Goal: Task Accomplishment & Management: Manage account settings

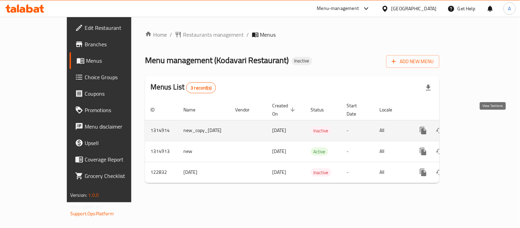
click at [477, 127] on icon "enhanced table" at bounding box center [473, 131] width 8 height 8
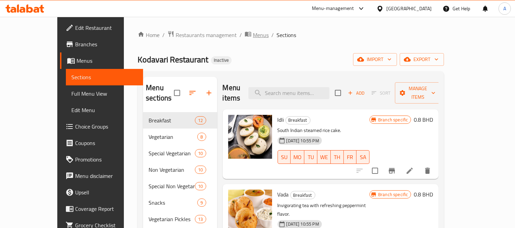
click at [253, 36] on span "Menus" at bounding box center [261, 35] width 16 height 8
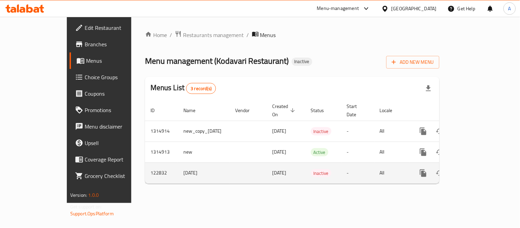
drag, startPoint x: 169, startPoint y: 168, endPoint x: 144, endPoint y: 165, distance: 25.2
click at [178, 165] on td "Oct 21st 2020" at bounding box center [204, 173] width 52 height 21
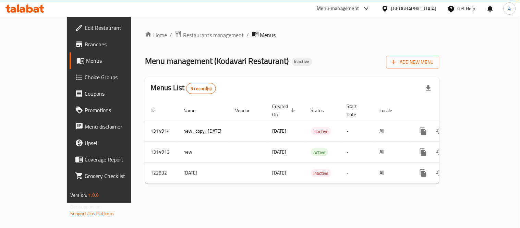
click at [190, 190] on div "Home / Restaurants management / Menus Menu management ( Kodavari Restaurant ) I…" at bounding box center [292, 110] width 322 height 186
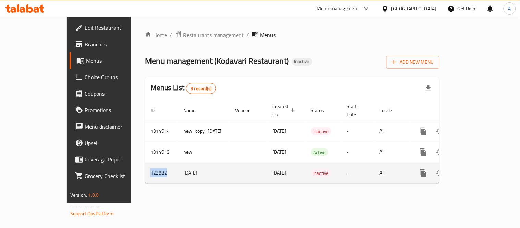
drag, startPoint x: 127, startPoint y: 162, endPoint x: 102, endPoint y: 168, distance: 26.5
click at [145, 168] on td "122832" at bounding box center [161, 173] width 33 height 21
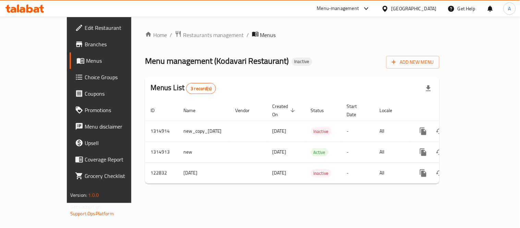
click at [200, 191] on div "Home / Restaurants management / Menus Menu management ( Kodavari Restaurant ) I…" at bounding box center [292, 110] width 322 height 186
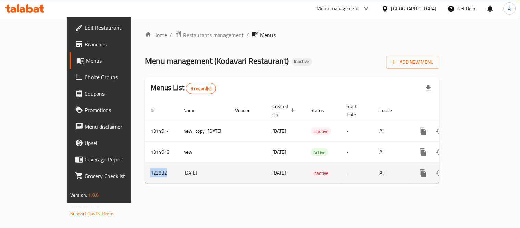
drag, startPoint x: 127, startPoint y: 166, endPoint x: 105, endPoint y: 166, distance: 22.0
click at [145, 166] on td "122832" at bounding box center [161, 173] width 33 height 21
copy td "122832"
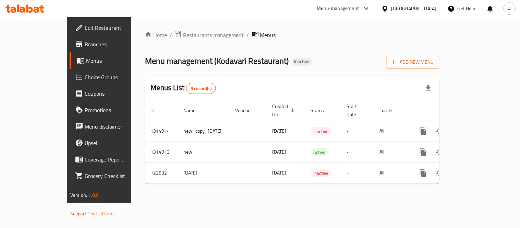
click at [190, 177] on div "Home / Restaurants management / Menus Menu management ( Kodavari Restaurant ) I…" at bounding box center [292, 110] width 295 height 159
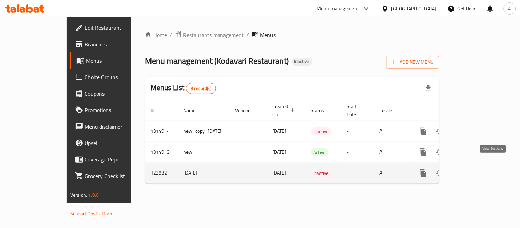
click at [477, 169] on icon "enhanced table" at bounding box center [473, 173] width 8 height 8
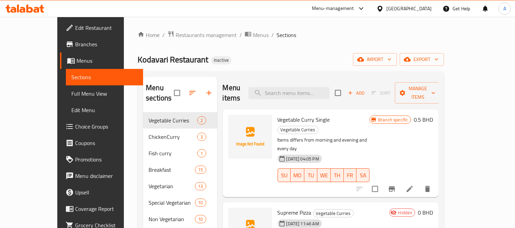
click at [124, 135] on div "Home / Restaurants management / Menus / Sections Kodavari Restaurant Inactive i…" at bounding box center [291, 215] width 334 height 397
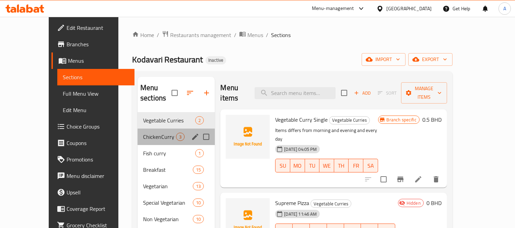
click at [138, 131] on div "ChickenCurry 3" at bounding box center [176, 137] width 77 height 16
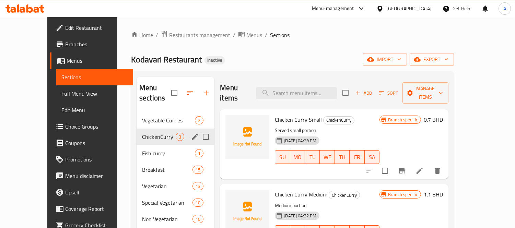
click at [142, 149] on span "Fish curry" at bounding box center [168, 153] width 53 height 8
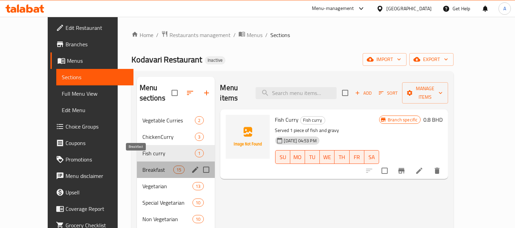
click at [142, 166] on span "Breakfast" at bounding box center [157, 170] width 31 height 8
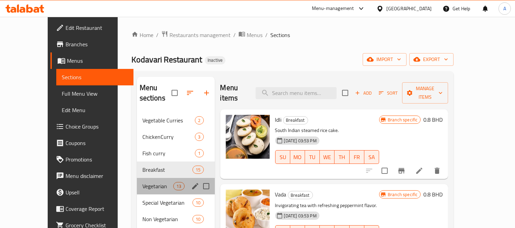
click at [140, 182] on div "Vegetarian 13" at bounding box center [176, 186] width 78 height 16
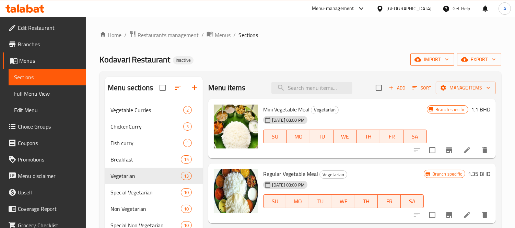
click at [439, 58] on span "import" at bounding box center [432, 59] width 33 height 9
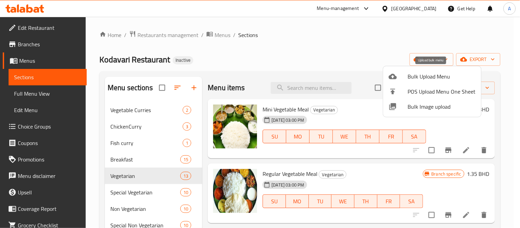
click at [426, 74] on span "Bulk Upload Menu" at bounding box center [442, 76] width 68 height 8
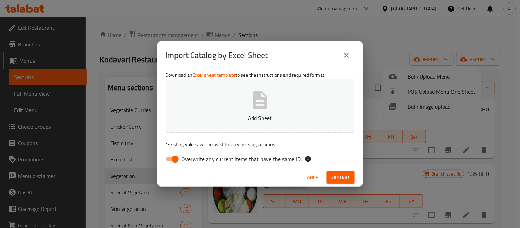
click at [169, 160] on input "Overwrite any current items that have the same ID." at bounding box center [175, 159] width 39 height 13
checkbox input "false"
click at [348, 59] on icon "close" at bounding box center [347, 55] width 8 height 8
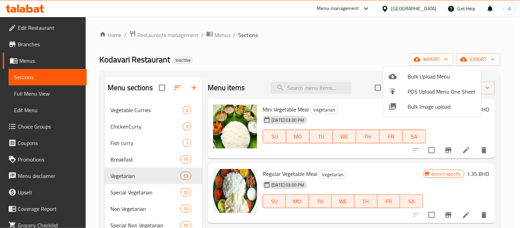
click at [445, 34] on div at bounding box center [260, 114] width 520 height 228
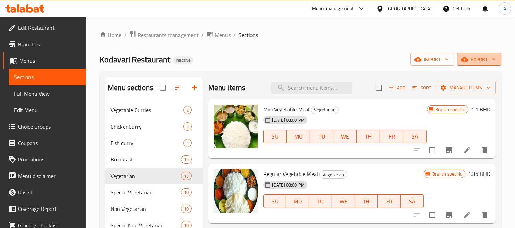
click at [467, 56] on span "export" at bounding box center [478, 59] width 33 height 9
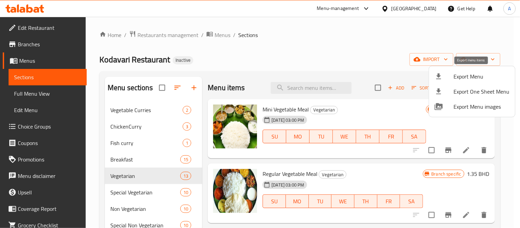
click at [472, 75] on span "Export Menu" at bounding box center [482, 76] width 56 height 8
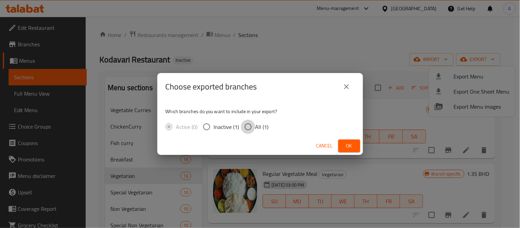
click at [249, 128] on input "All (1)" at bounding box center [248, 127] width 14 height 14
radio input "true"
click at [341, 146] on button "Ok" at bounding box center [350, 146] width 22 height 13
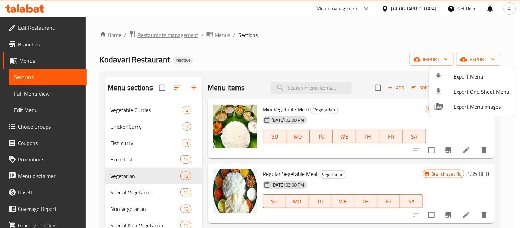
click at [148, 38] on div at bounding box center [260, 114] width 520 height 228
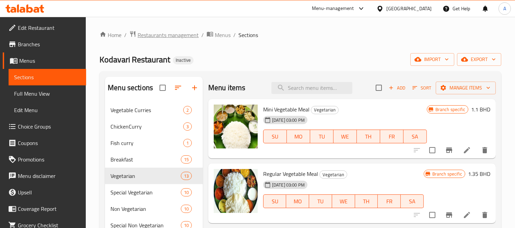
click at [151, 34] on span "Restaurants management" at bounding box center [168, 35] width 61 height 8
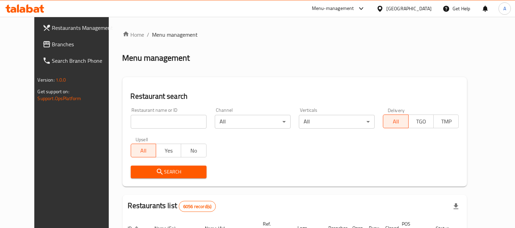
click at [52, 47] on span "Branches" at bounding box center [83, 44] width 63 height 8
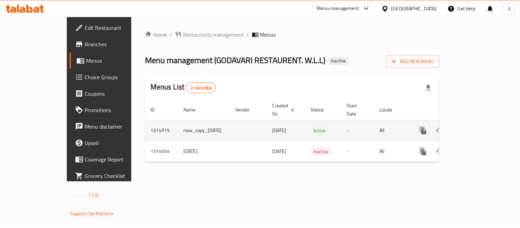
drag, startPoint x: 146, startPoint y: 123, endPoint x: 190, endPoint y: 124, distance: 44.3
click at [190, 124] on td "new_copy_[DATE]" at bounding box center [204, 130] width 52 height 21
click at [230, 124] on td "enhanced table" at bounding box center [248, 130] width 37 height 21
drag, startPoint x: 132, startPoint y: 122, endPoint x: 196, endPoint y: 123, distance: 63.5
click at [196, 123] on tr "1314915 new_copy_[DATE] [DATE] Active - All" at bounding box center [316, 130] width 342 height 21
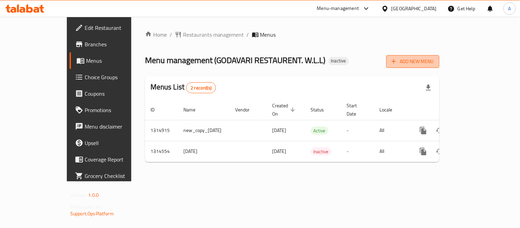
click at [440, 55] on button "Add New Menu" at bounding box center [413, 61] width 53 height 13
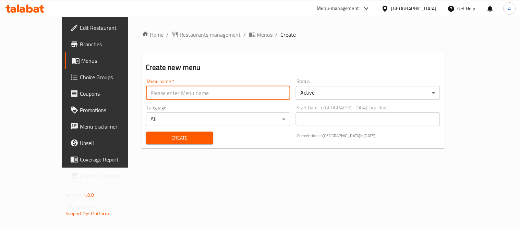
click at [215, 93] on input "text" at bounding box center [218, 93] width 144 height 14
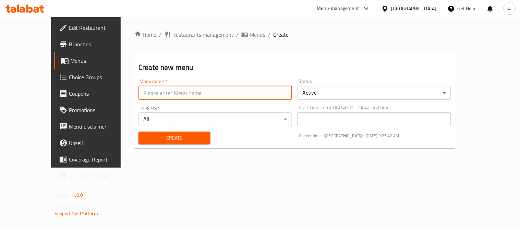
type input "New menu"
click at [139, 92] on input "New menu" at bounding box center [216, 93] width 154 height 14
click at [245, 142] on div "Create Current time in [GEOGRAPHIC_DATA] is [DATE] 9:25:45 AM" at bounding box center [294, 138] width 321 height 21
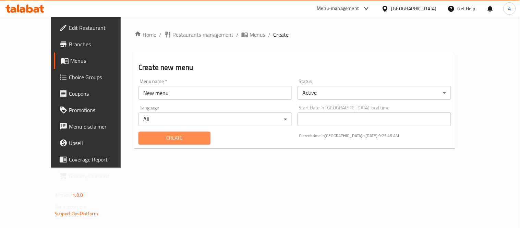
click at [160, 137] on span "Create" at bounding box center [174, 138] width 61 height 9
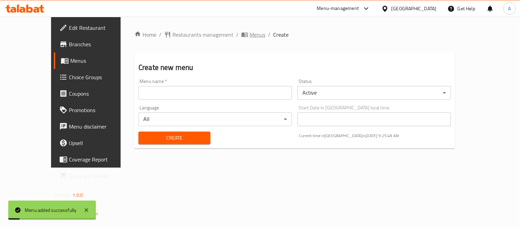
click at [250, 35] on span "Menus" at bounding box center [258, 35] width 16 height 8
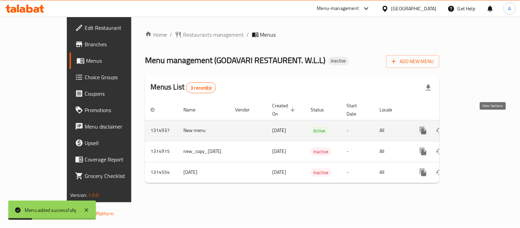
click at [476, 128] on icon "enhanced table" at bounding box center [473, 131] width 6 height 6
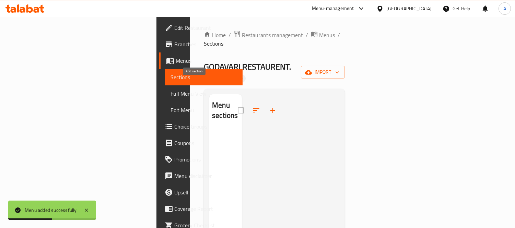
click at [269, 106] on icon "button" at bounding box center [273, 110] width 8 height 8
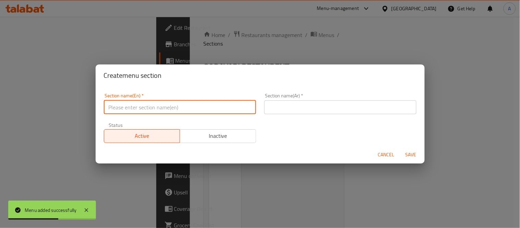
click at [204, 111] on input "text" at bounding box center [180, 108] width 152 height 14
type input "Your Choice Of:"
click at [303, 109] on input "text" at bounding box center [340, 108] width 152 height 14
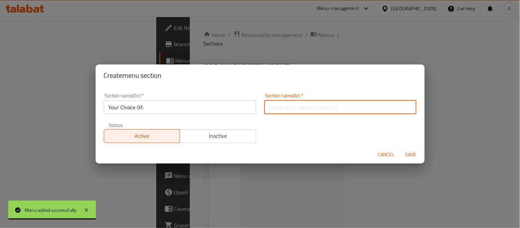
type input "فرانسيسكو، ام السماق"
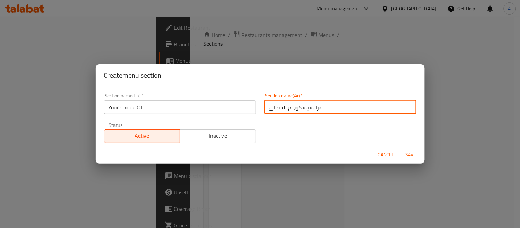
click at [411, 155] on span "Save" at bounding box center [411, 155] width 16 height 9
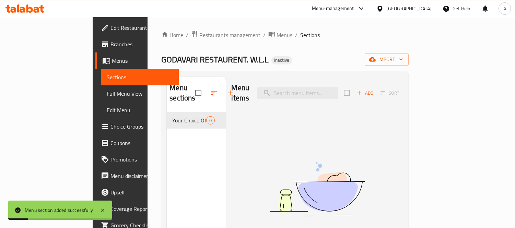
click at [374, 92] on span "Add" at bounding box center [365, 93] width 19 height 8
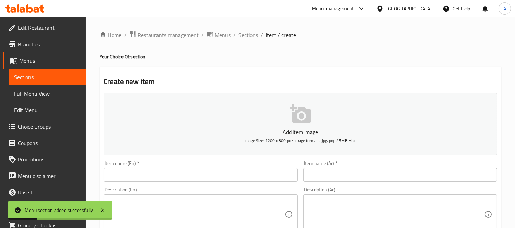
click at [257, 172] on input "text" at bounding box center [201, 175] width 194 height 14
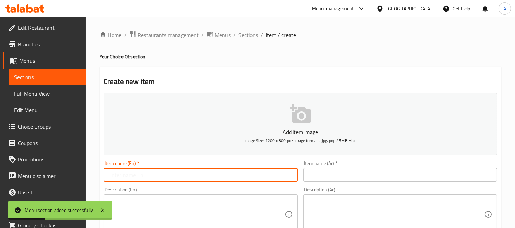
type input "Spicy"
click at [326, 173] on input "text" at bounding box center [400, 175] width 194 height 14
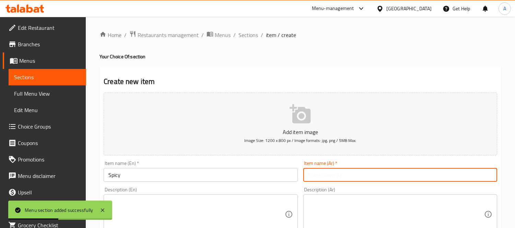
type input "بيتزا البركة"
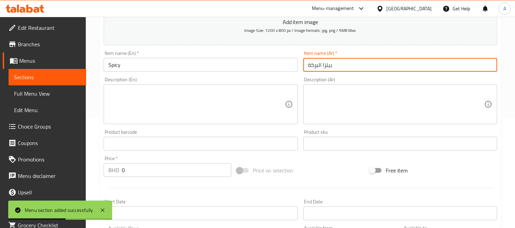
scroll to position [114, 0]
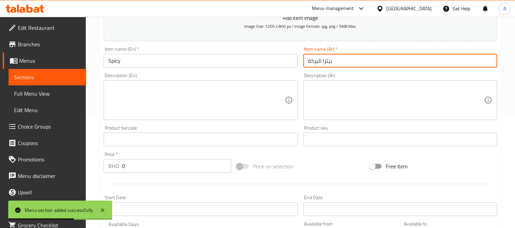
click at [185, 167] on input "0" at bounding box center [176, 166] width 109 height 14
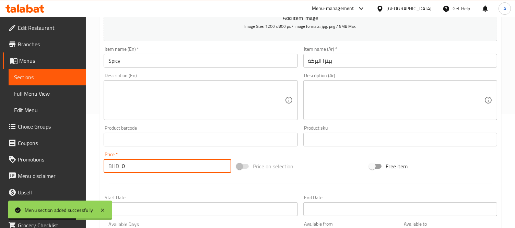
click at [185, 167] on input "0" at bounding box center [176, 166] width 109 height 14
click at [186, 168] on input "0" at bounding box center [176, 166] width 109 height 14
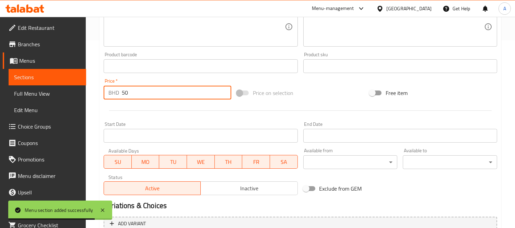
scroll to position [255, 0]
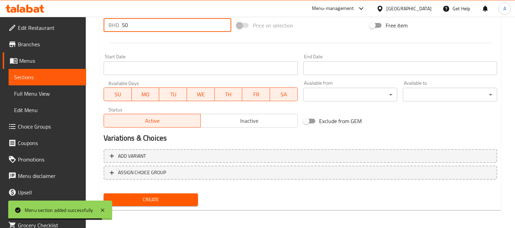
type input "50"
click at [171, 196] on span "Create" at bounding box center [150, 200] width 83 height 9
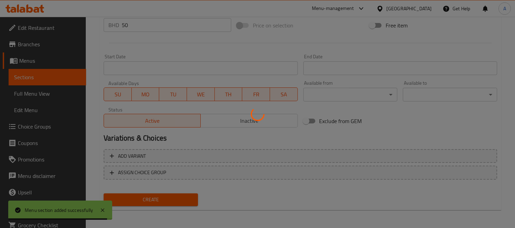
type input "0"
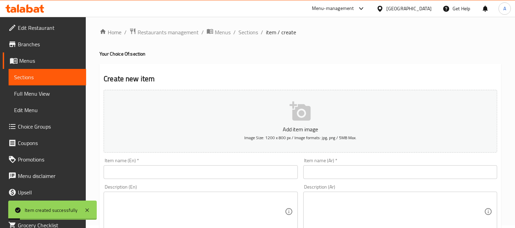
scroll to position [0, 0]
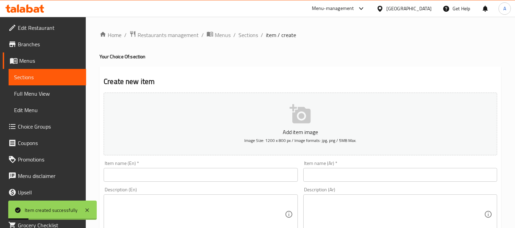
click at [38, 93] on span "Full Menu View" at bounding box center [47, 94] width 67 height 8
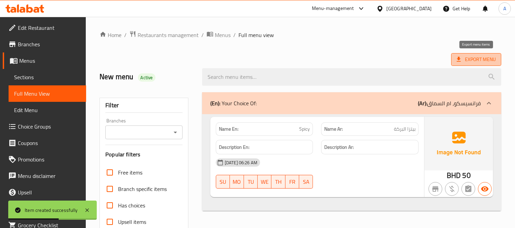
click at [482, 62] on span "Export Menu" at bounding box center [476, 59] width 39 height 9
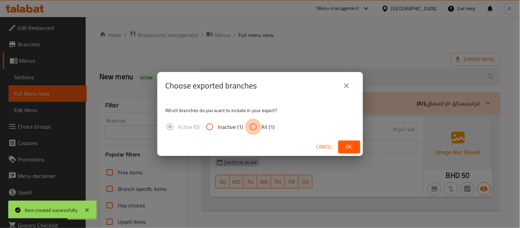
click at [253, 126] on input "All (1)" at bounding box center [253, 127] width 16 height 16
radio input "true"
click at [349, 148] on span "Ok" at bounding box center [349, 147] width 11 height 9
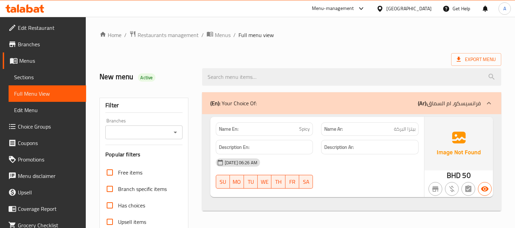
click at [320, 39] on ol "Home / Restaurants management / Menus / Full menu view" at bounding box center [300, 35] width 402 height 9
click at [481, 59] on span "Export Menu" at bounding box center [476, 59] width 39 height 9
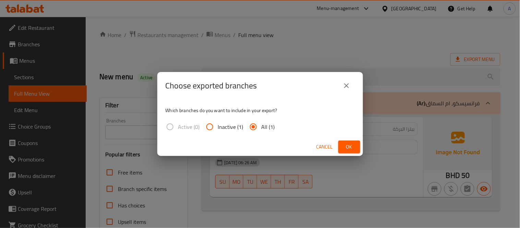
click at [350, 149] on span "Ok" at bounding box center [349, 147] width 11 height 9
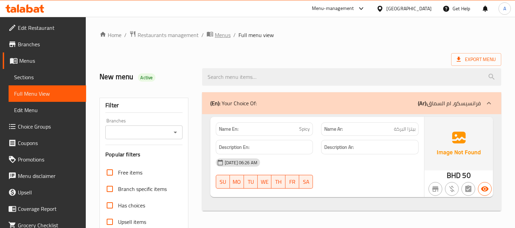
click at [218, 36] on span "Menus" at bounding box center [223, 35] width 16 height 8
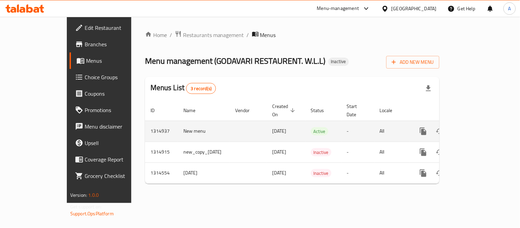
click at [477, 127] on icon "enhanced table" at bounding box center [473, 131] width 8 height 8
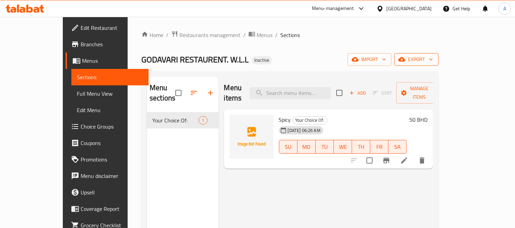
click at [433, 60] on span "export" at bounding box center [416, 59] width 33 height 9
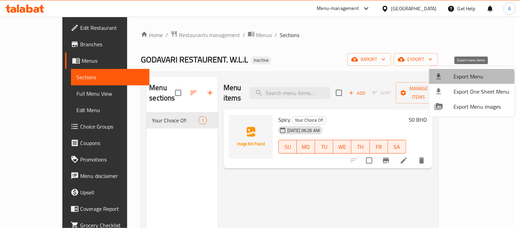
click at [457, 78] on span "Export Menu" at bounding box center [482, 76] width 56 height 8
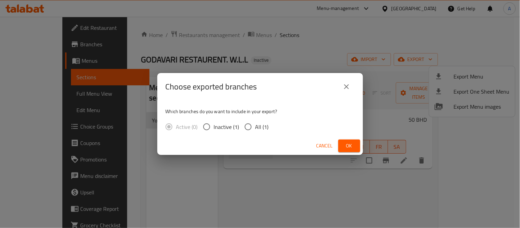
click at [257, 128] on span "All (1)" at bounding box center [262, 127] width 13 height 8
click at [256, 128] on input "All (1)" at bounding box center [248, 127] width 14 height 14
radio input "true"
click at [359, 149] on button "Ok" at bounding box center [350, 146] width 22 height 13
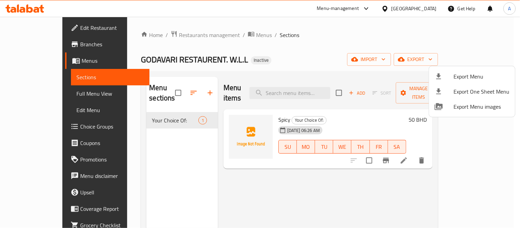
click at [221, 37] on div at bounding box center [260, 114] width 520 height 228
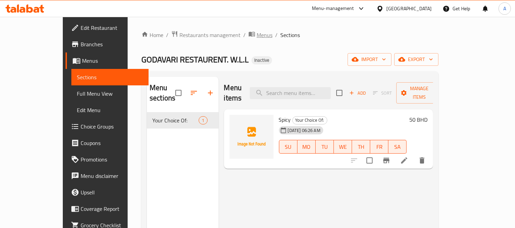
click at [257, 36] on span "Menus" at bounding box center [265, 35] width 16 height 8
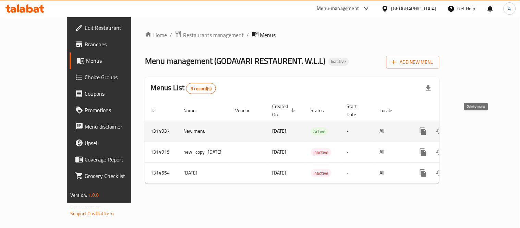
click at [459, 128] on icon "enhanced table" at bounding box center [456, 131] width 5 height 6
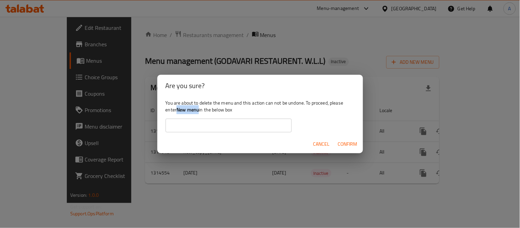
drag, startPoint x: 200, startPoint y: 110, endPoint x: 179, endPoint y: 111, distance: 21.6
click at [179, 111] on div "You are about to delete the menu and this action can not be undone. To proceed,…" at bounding box center [260, 116] width 206 height 38
copy b "New menu"
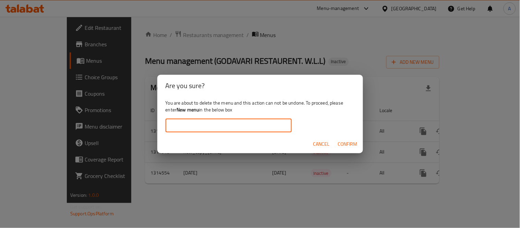
click at [200, 128] on input "text" at bounding box center [229, 126] width 126 height 14
paste input "New menu"
click at [243, 128] on input "New menu" at bounding box center [229, 126] width 126 height 14
type input "New menu"
click at [352, 144] on span "Confirm" at bounding box center [348, 144] width 20 height 9
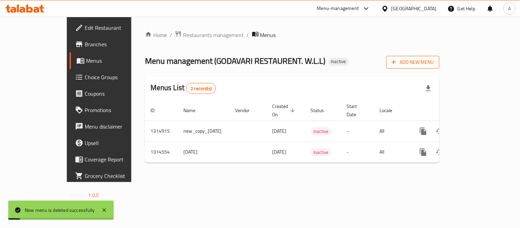
click at [434, 66] on span "Add New Menu" at bounding box center [413, 62] width 42 height 9
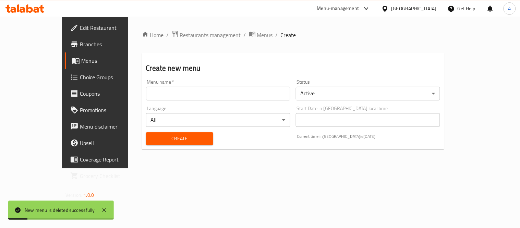
click at [252, 91] on input "text" at bounding box center [218, 94] width 144 height 14
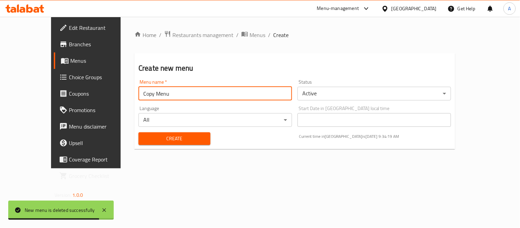
type input "Copy Menu"
click at [192, 137] on span "Create" at bounding box center [174, 138] width 61 height 9
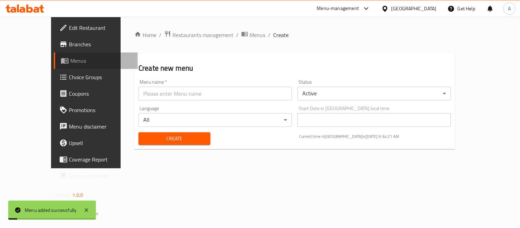
click at [70, 63] on span "Menus" at bounding box center [101, 61] width 62 height 8
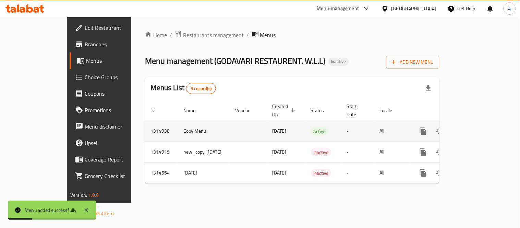
click at [477, 127] on icon "enhanced table" at bounding box center [473, 131] width 8 height 8
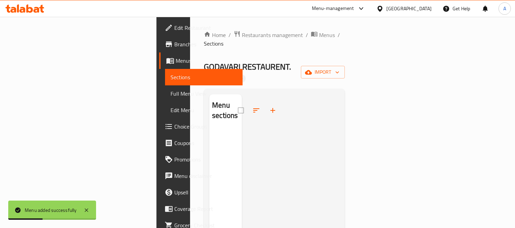
click at [345, 51] on div "Home / Restaurants management / Menus / Sections GODAVARI RESTAURENT. W.L.L Ina…" at bounding box center [274, 179] width 141 height 297
click at [339, 68] on span "import" at bounding box center [322, 72] width 33 height 9
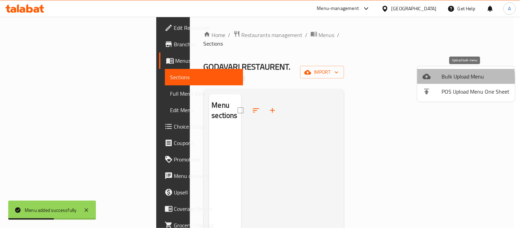
click at [438, 79] on div at bounding box center [432, 76] width 19 height 8
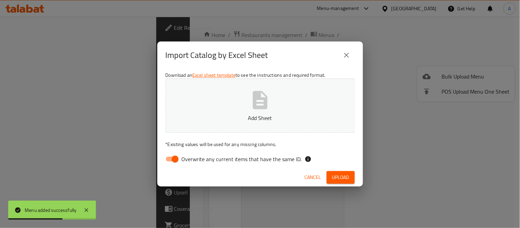
click at [175, 157] on input "Overwrite any current items that have the same ID." at bounding box center [175, 159] width 39 height 13
checkbox input "false"
click at [341, 178] on span "Upload" at bounding box center [340, 177] width 17 height 9
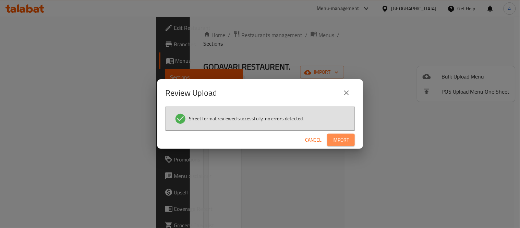
click at [342, 138] on span "Import" at bounding box center [341, 140] width 16 height 9
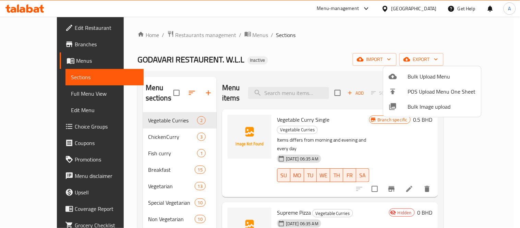
drag, startPoint x: 393, startPoint y: 37, endPoint x: 409, endPoint y: 41, distance: 16.4
click at [393, 37] on div at bounding box center [260, 114] width 520 height 228
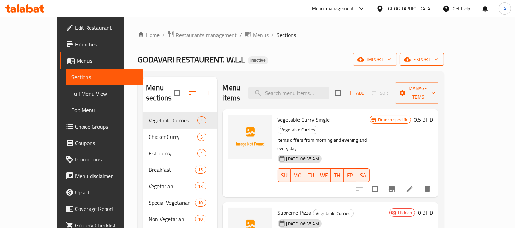
click at [438, 58] on span "export" at bounding box center [421, 59] width 33 height 9
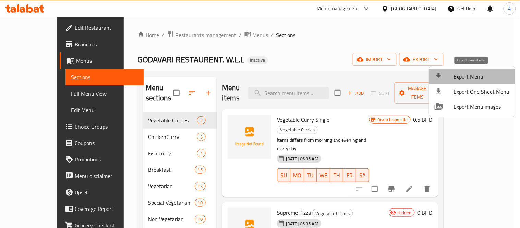
click at [477, 76] on span "Export Menu" at bounding box center [482, 76] width 56 height 8
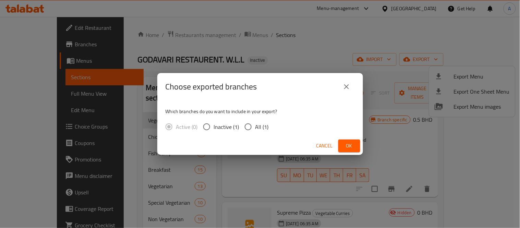
click at [254, 128] on input "All (1)" at bounding box center [248, 127] width 14 height 14
radio input "true"
click at [353, 144] on span "Ok" at bounding box center [349, 146] width 11 height 9
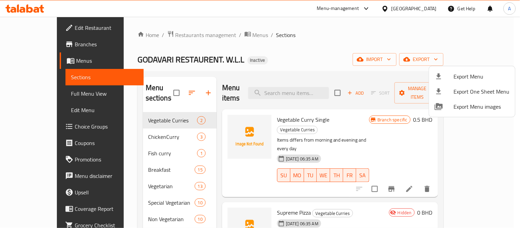
click at [42, 93] on div at bounding box center [260, 114] width 520 height 228
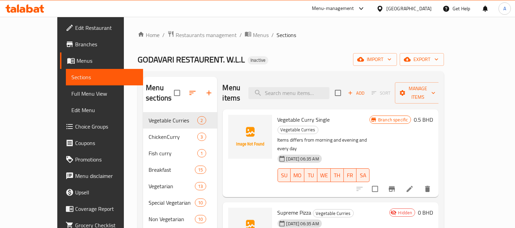
click at [71, 94] on span "Full Menu View" at bounding box center [104, 94] width 67 height 8
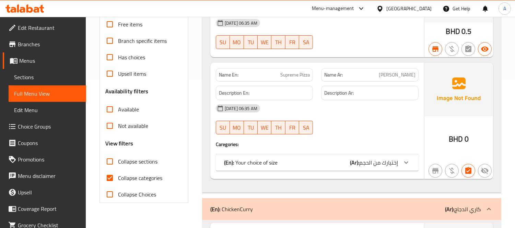
scroll to position [152, 0]
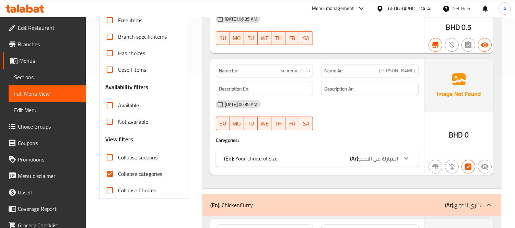
click at [107, 176] on input "Collapse categories" at bounding box center [110, 174] width 16 height 16
checkbox input "false"
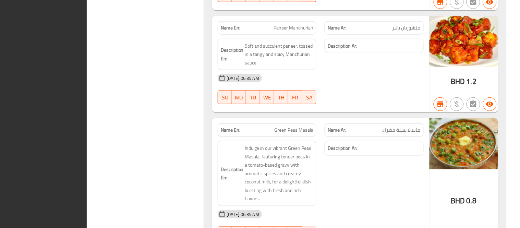
scroll to position [0, 0]
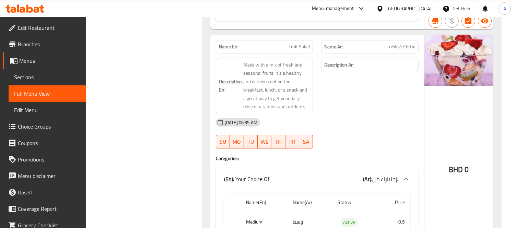
click at [49, 28] on span "Edit Restaurant" at bounding box center [49, 28] width 63 height 8
